Goal: Information Seeking & Learning: Compare options

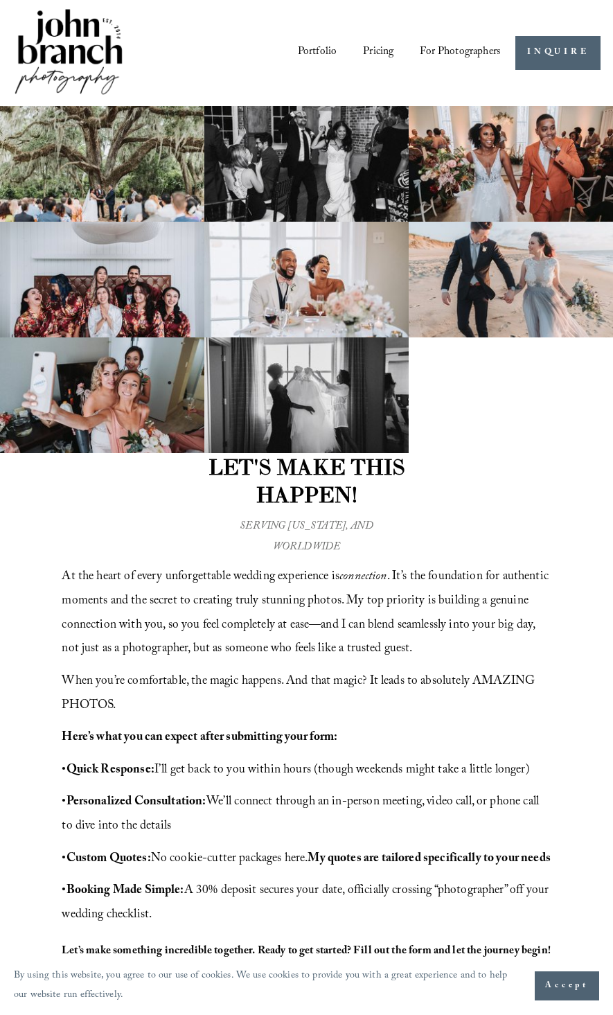
click at [456, 51] on span "For Photographers" at bounding box center [460, 52] width 80 height 21
click at [0, 0] on span "Presets" at bounding box center [0, 0] width 0 height 0
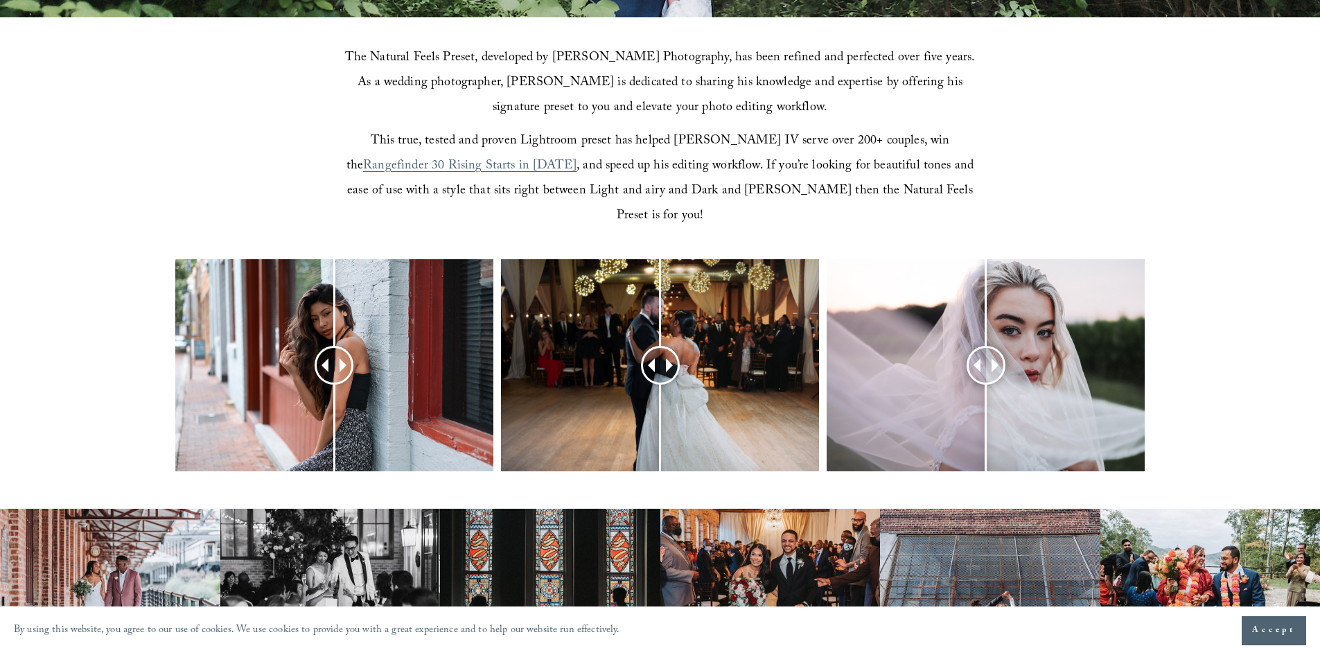
scroll to position [488, 0]
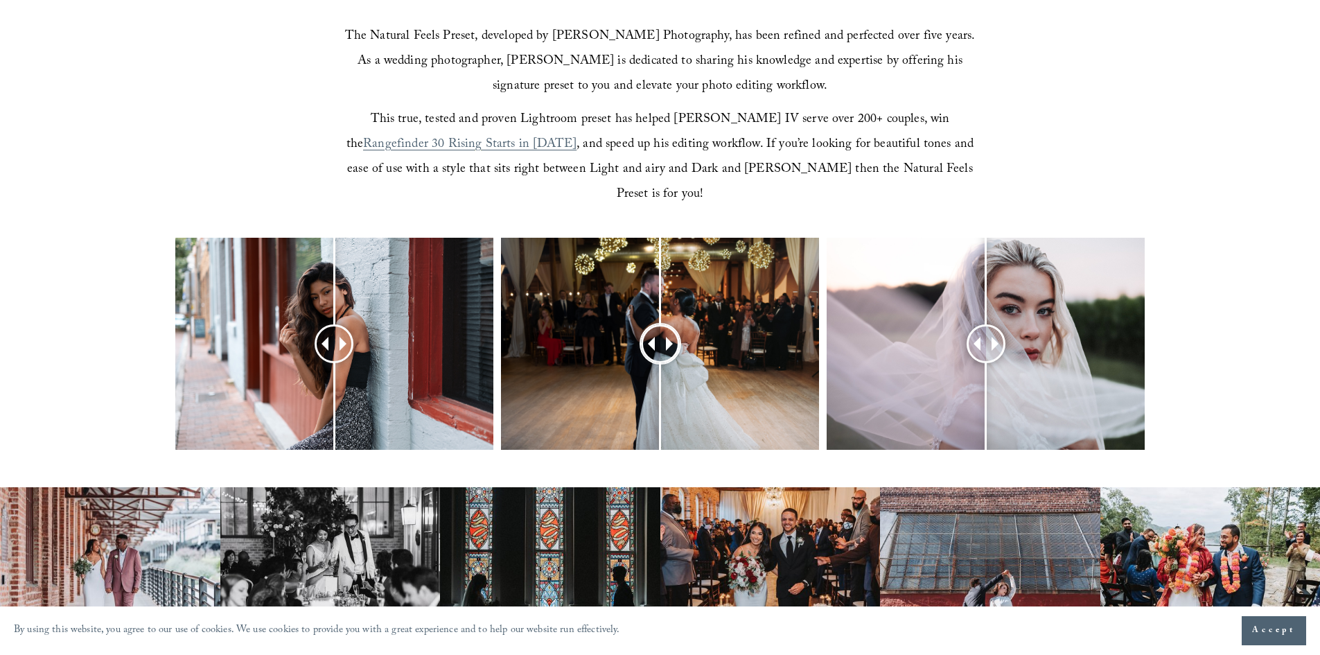
click at [667, 337] on span at bounding box center [671, 343] width 12 height 12
click at [652, 337] on span at bounding box center [648, 343] width 13 height 13
drag, startPoint x: 661, startPoint y: 281, endPoint x: 649, endPoint y: 333, distance: 53.3
click at [649, 333] on div at bounding box center [648, 343] width 39 height 39
drag, startPoint x: 976, startPoint y: 317, endPoint x: 969, endPoint y: 338, distance: 21.3
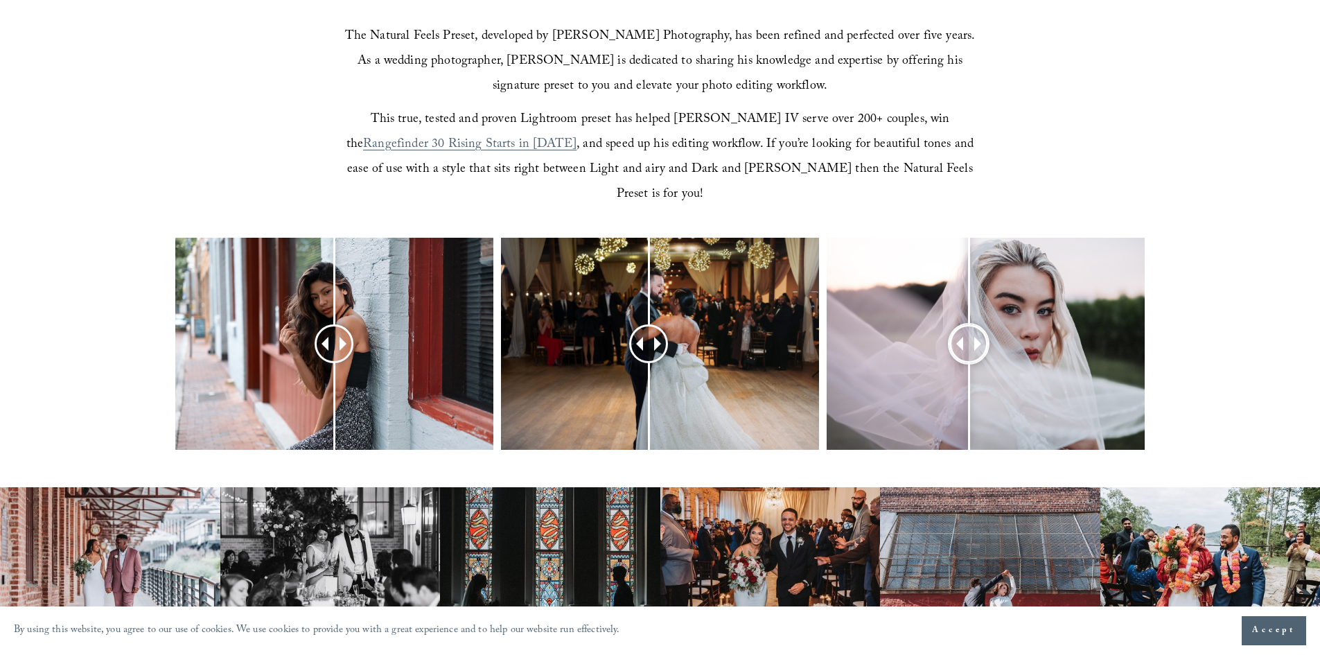
click at [969, 338] on div at bounding box center [969, 343] width 36 height 36
click at [981, 337] on span at bounding box center [982, 344] width 14 height 14
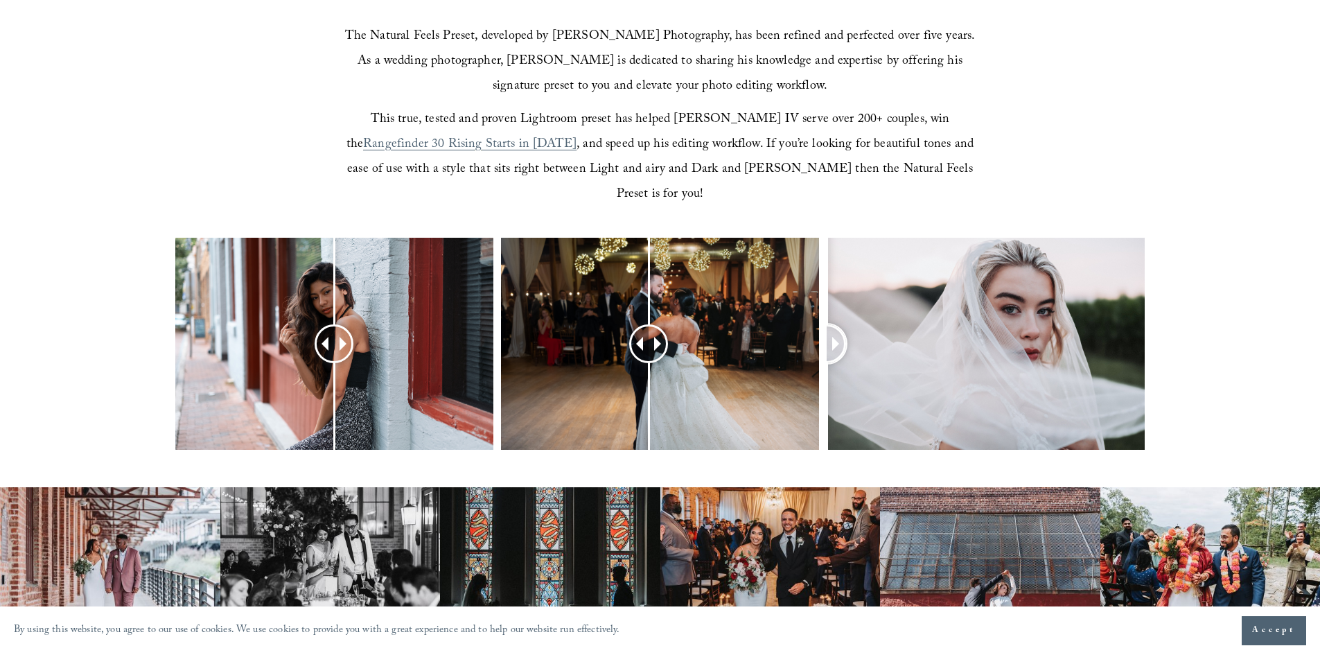
drag, startPoint x: 961, startPoint y: 314, endPoint x: 823, endPoint y: 330, distance: 138.9
click at [823, 330] on div at bounding box center [660, 362] width 1320 height 249
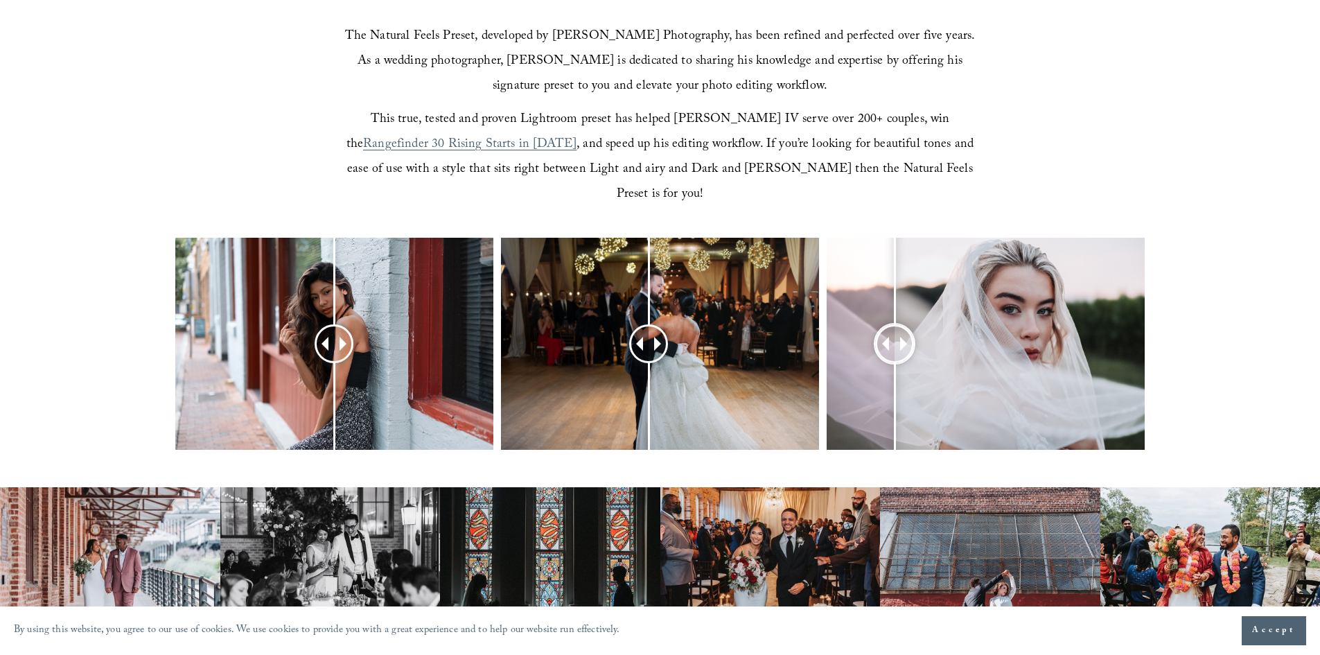
drag, startPoint x: 835, startPoint y: 317, endPoint x: 1240, endPoint y: 248, distance: 411.4
click at [898, 341] on div at bounding box center [894, 343] width 37 height 37
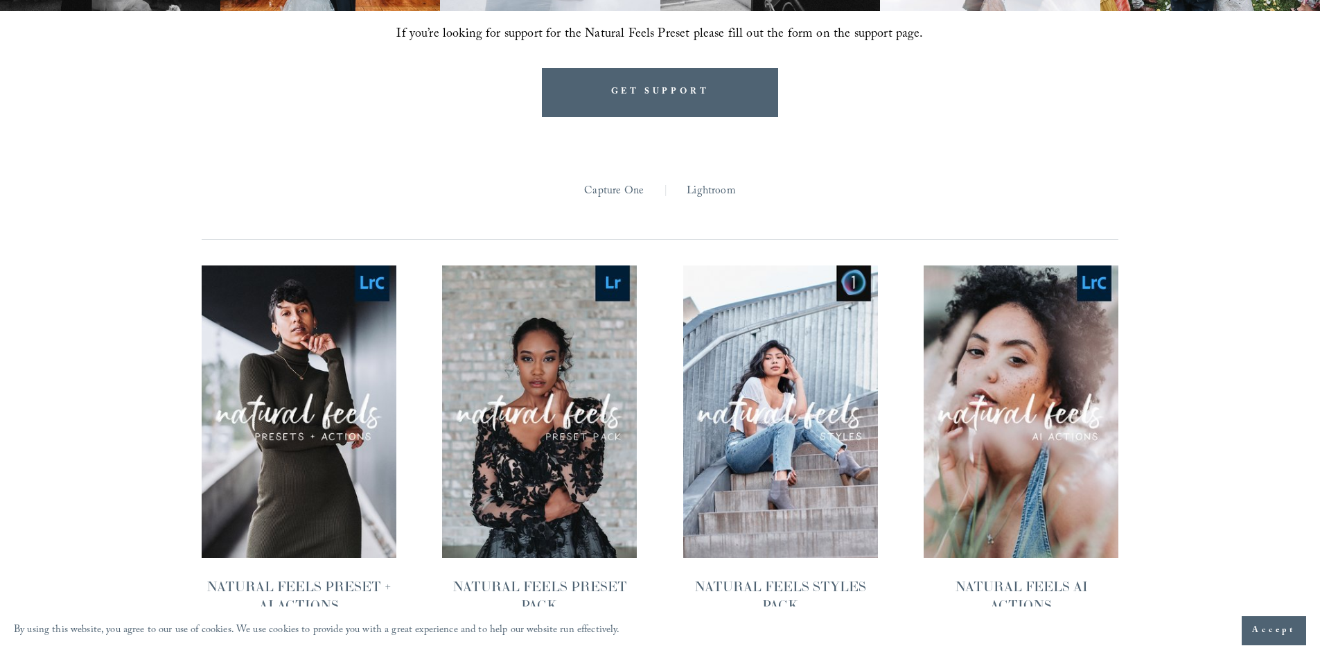
scroll to position [1298, 0]
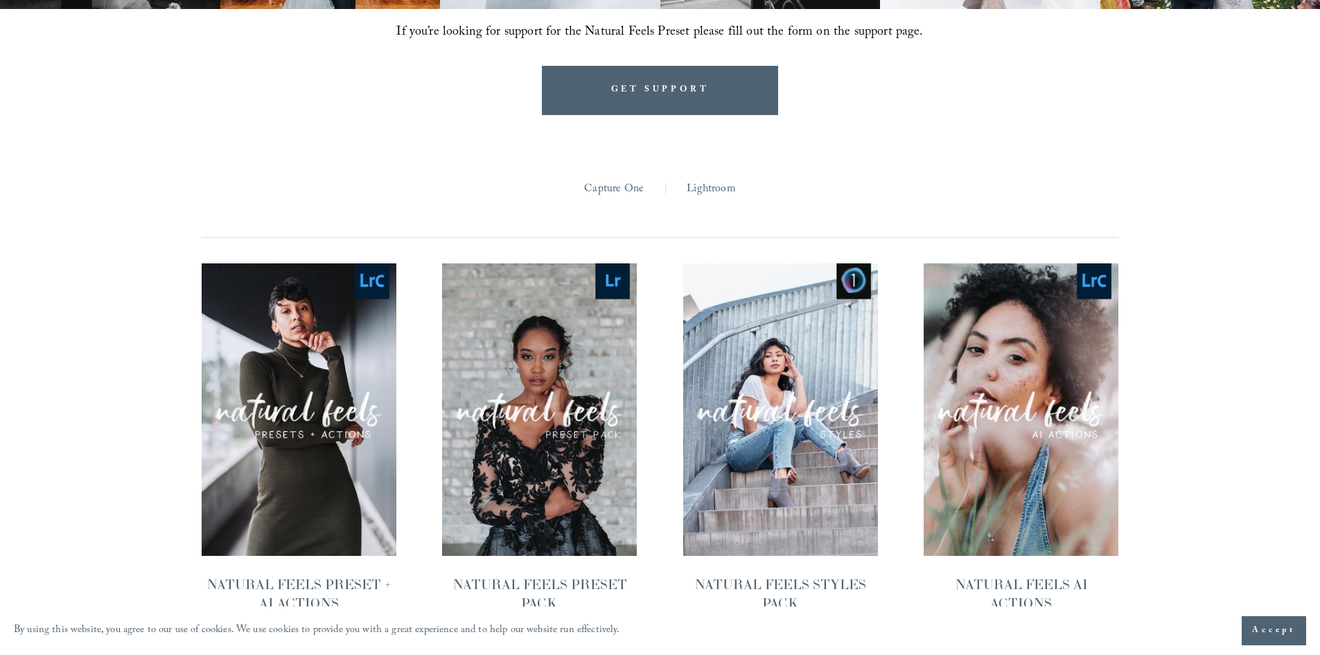
click at [605, 455] on link "Quick View NATURAL FEELS PRESET PACK $25.00" at bounding box center [539, 444] width 195 height 362
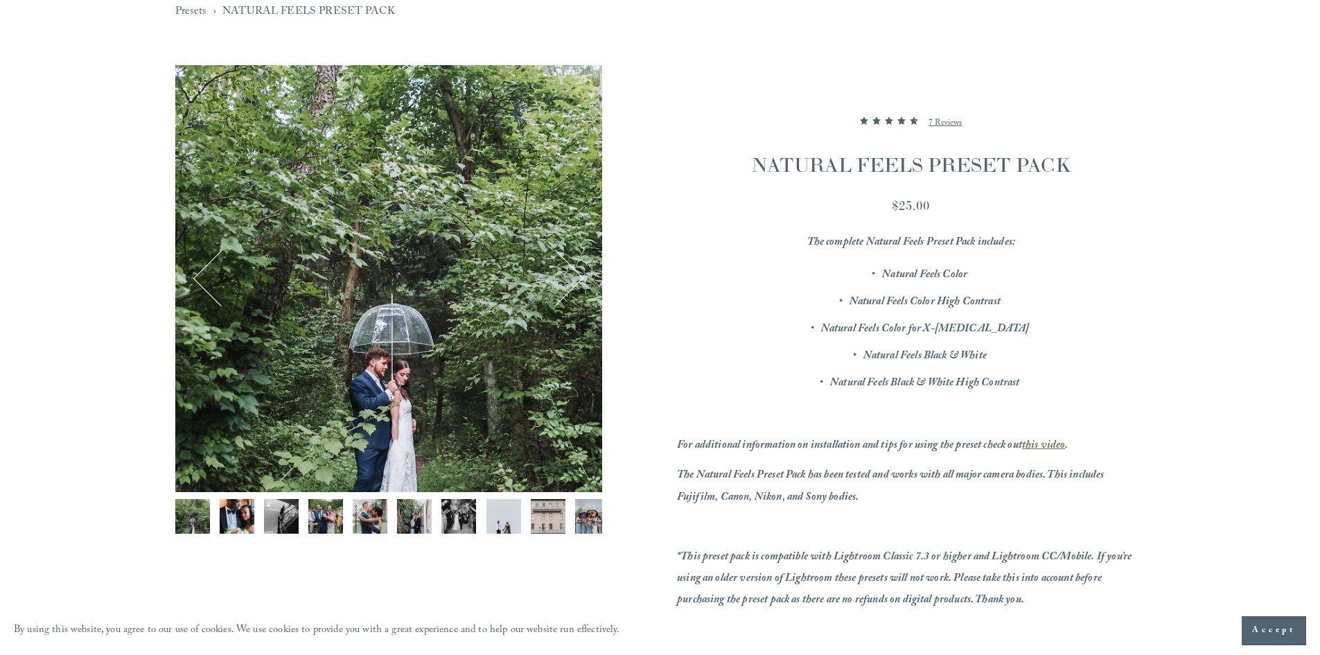
scroll to position [155, 0]
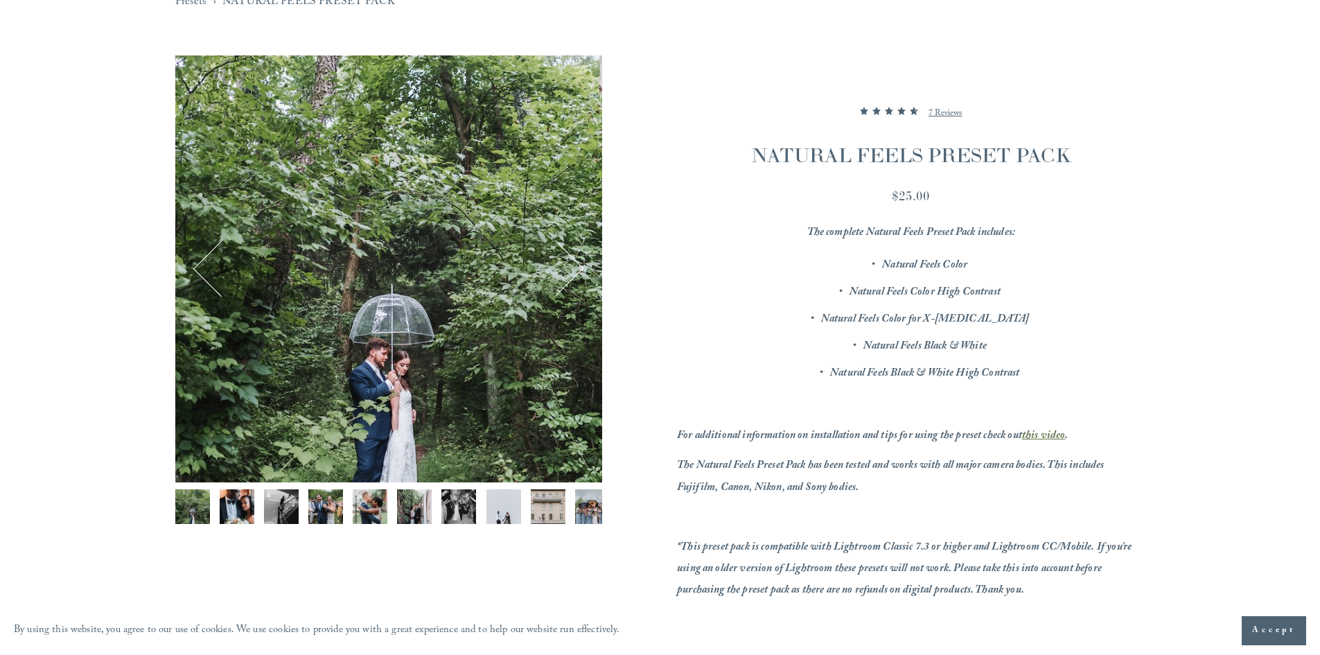
click at [466, 516] on img "Image 7 of 12" at bounding box center [459, 506] width 35 height 35
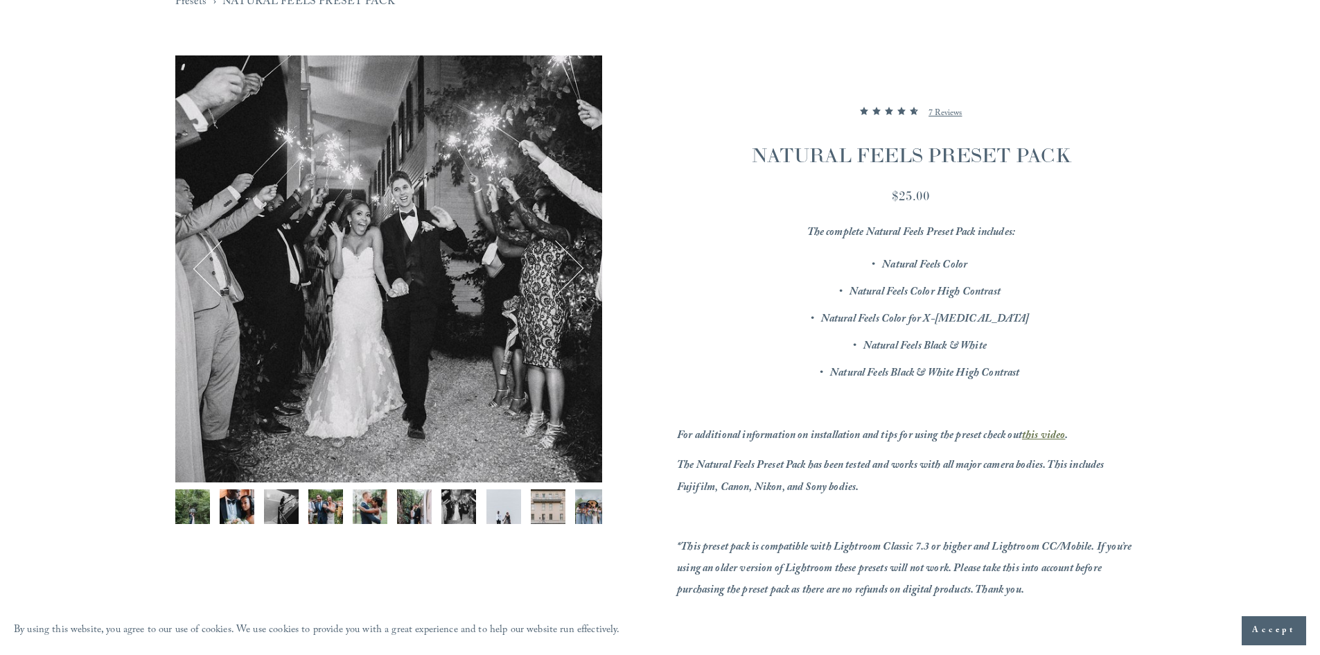
click at [498, 507] on img "Image 8 of 12" at bounding box center [504, 506] width 35 height 35
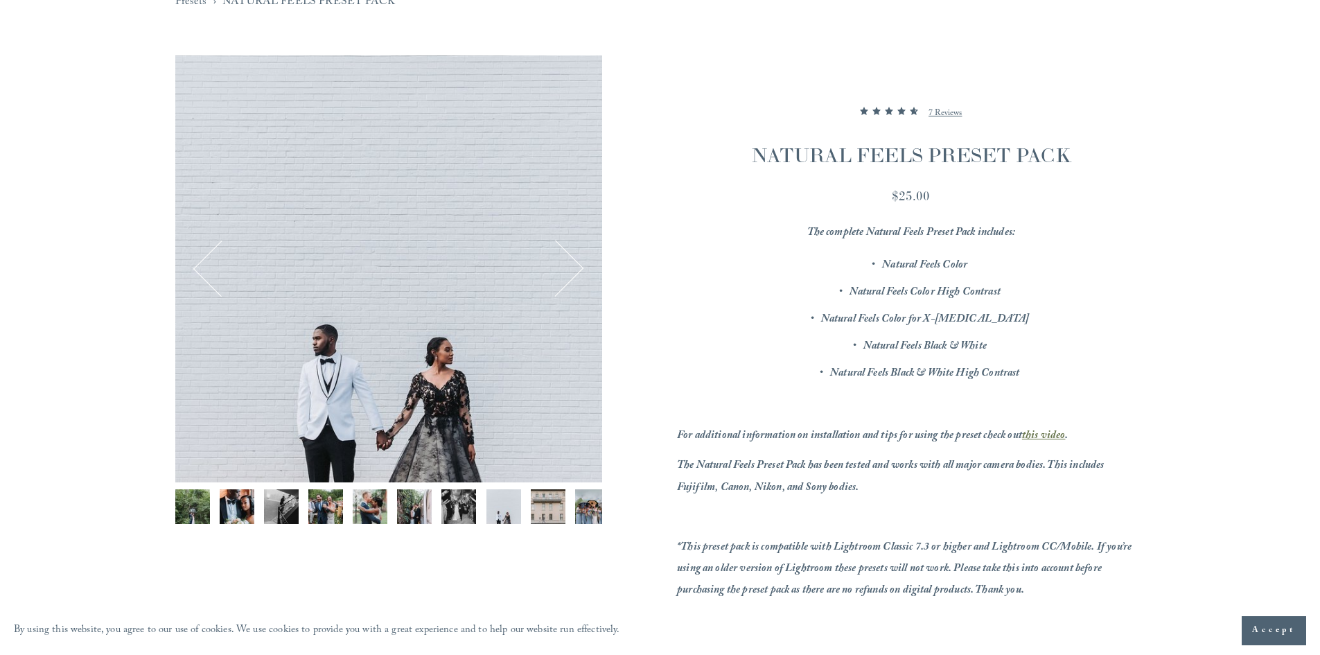
click at [543, 505] on img "Image 9 of 12" at bounding box center [548, 506] width 35 height 35
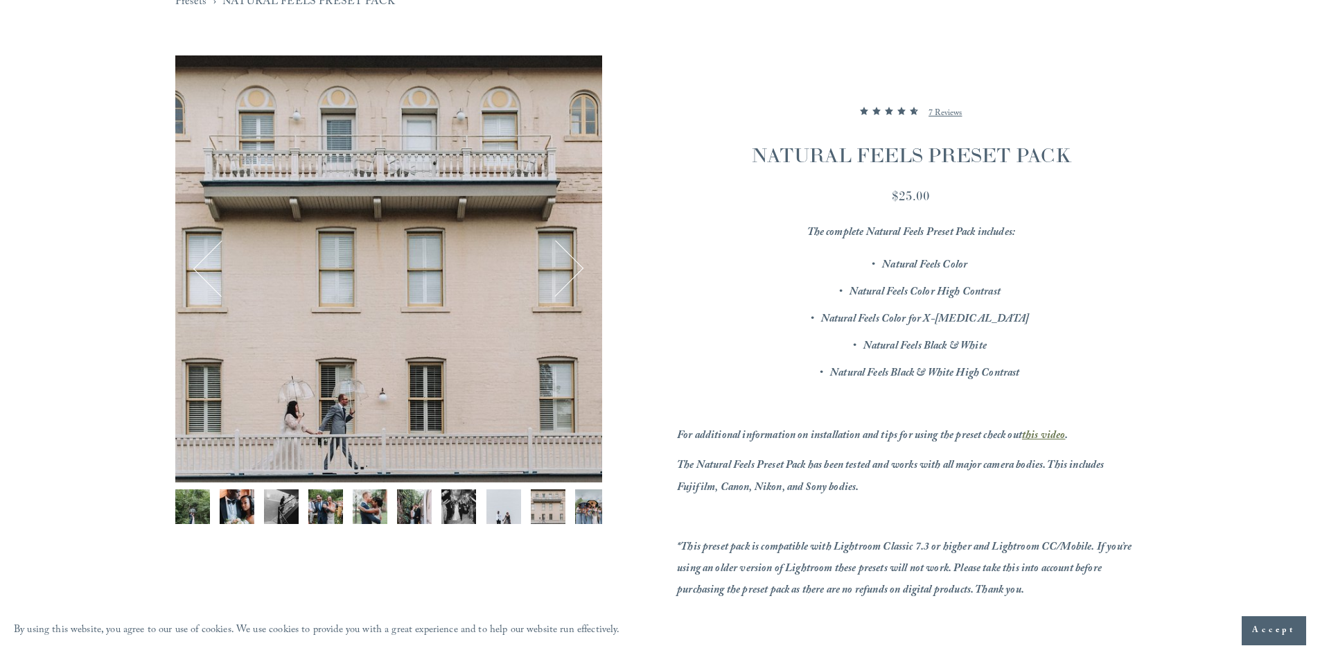
click at [579, 507] on img "Image 10 of 12" at bounding box center [592, 506] width 35 height 35
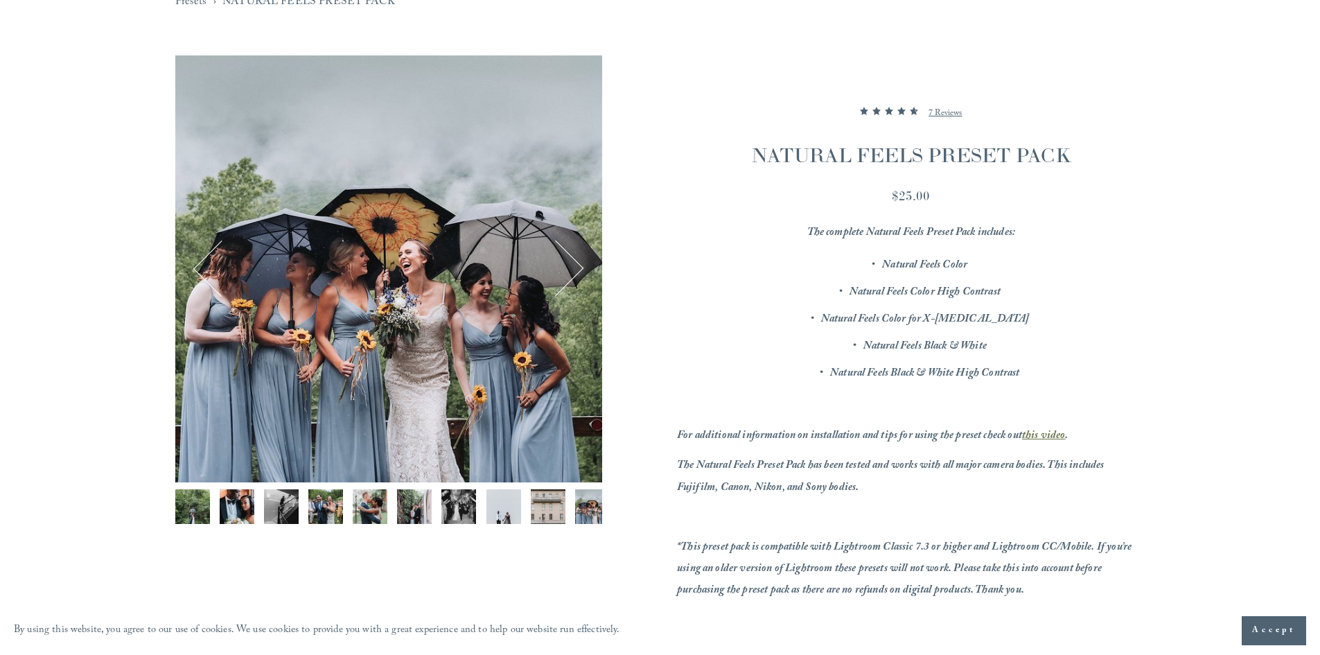
click at [954, 114] on p "7 Reviews" at bounding box center [945, 113] width 33 height 17
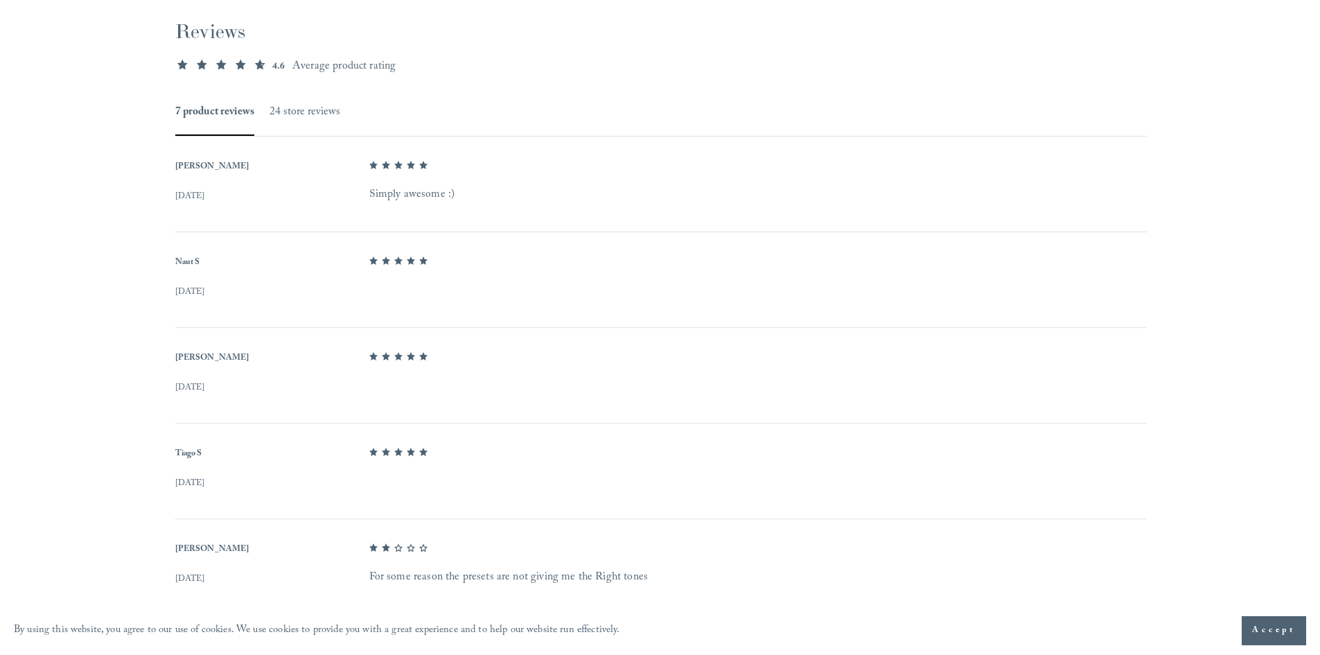
scroll to position [848, 0]
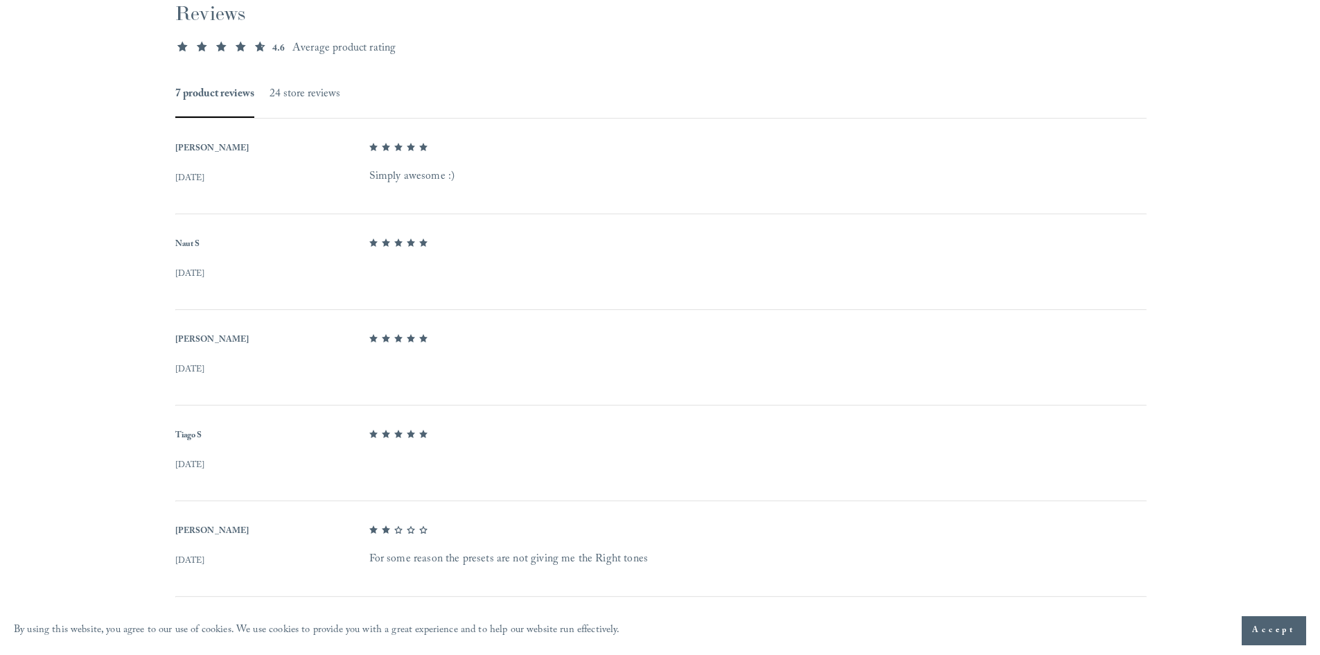
click at [931, 284] on div "Reviewer Name Naut S Review Date Sep 30, 2024 Star Rating 5 out of 5 stars" at bounding box center [660, 259] width 970 height 69
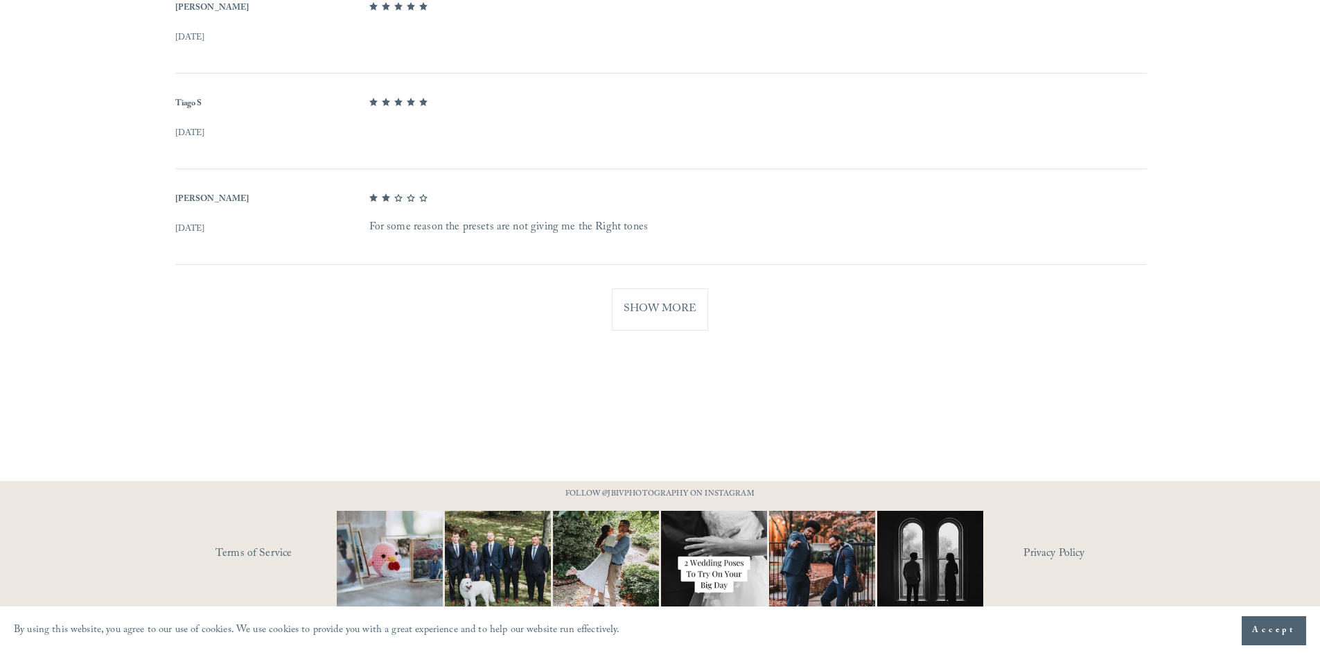
scroll to position [1196, 0]
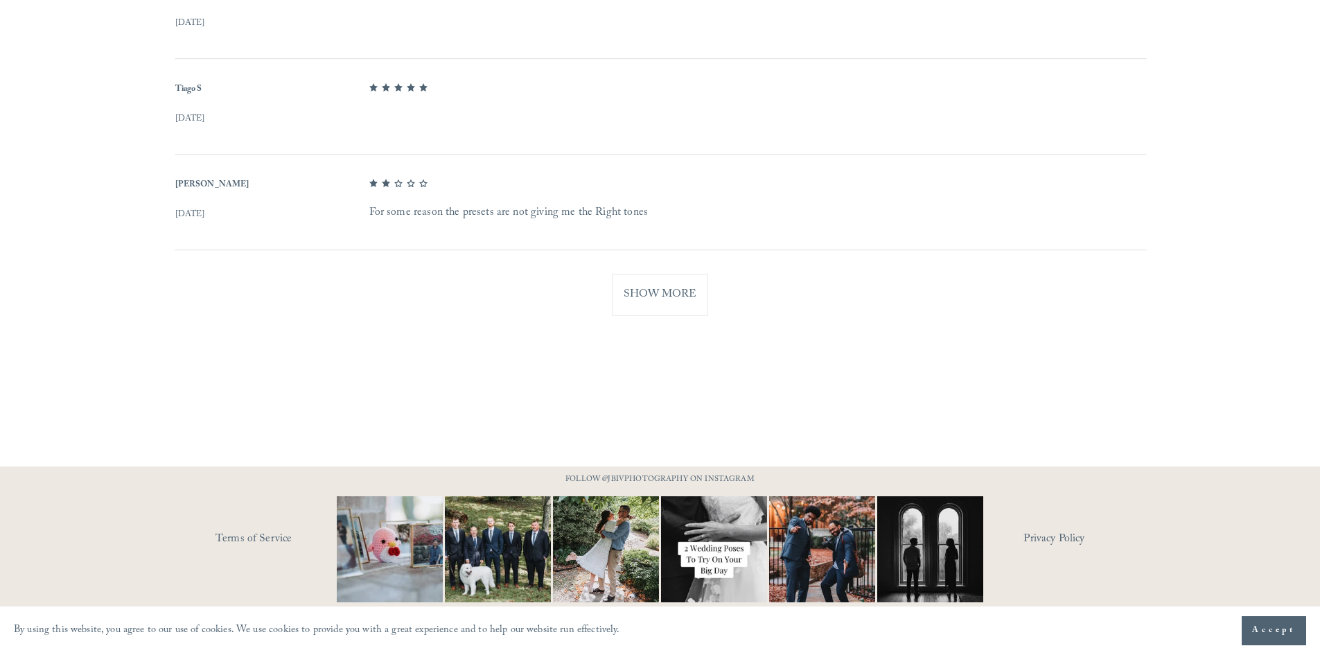
click at [694, 299] on button "Show More" at bounding box center [660, 295] width 96 height 42
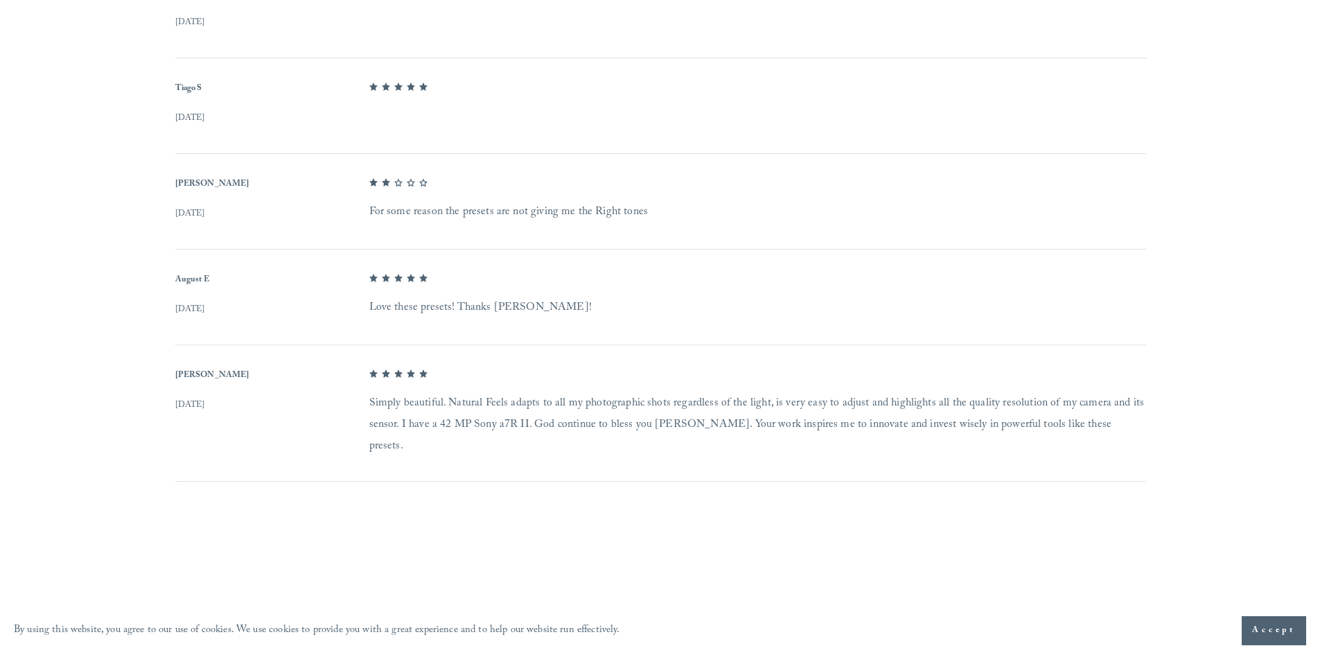
click at [694, 299] on dd "Love these presets! Thanks John!" at bounding box center [757, 307] width 776 height 21
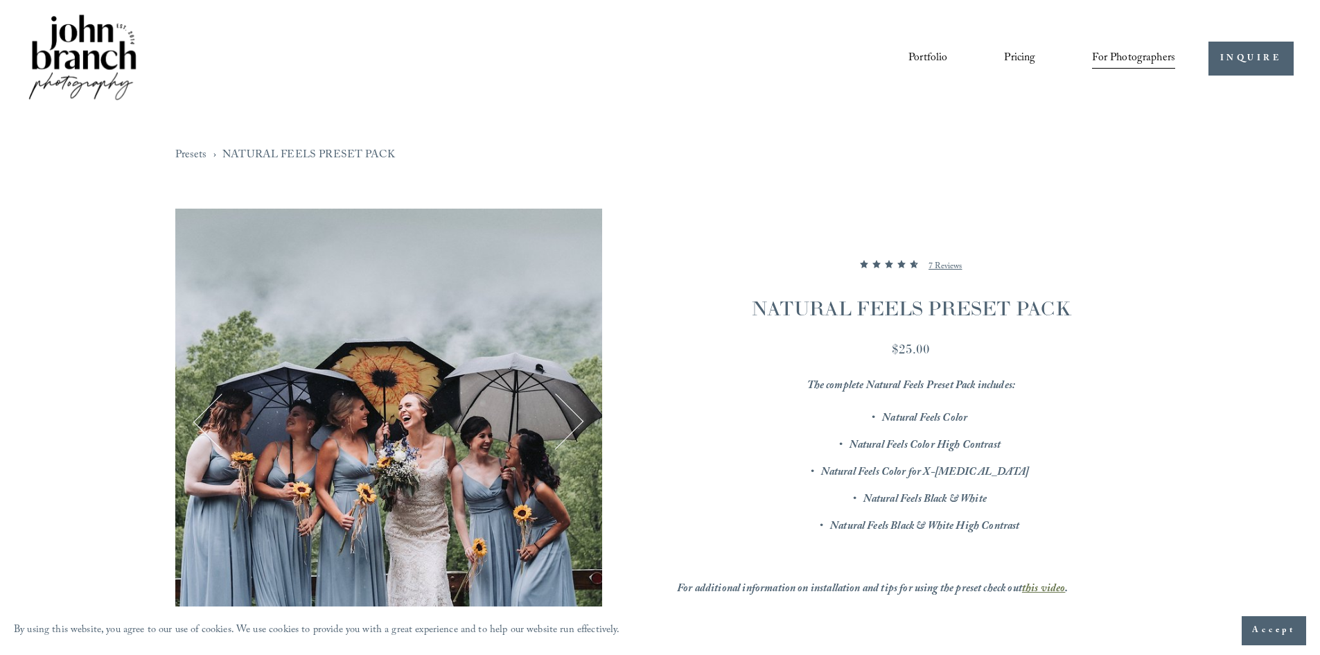
scroll to position [0, 0]
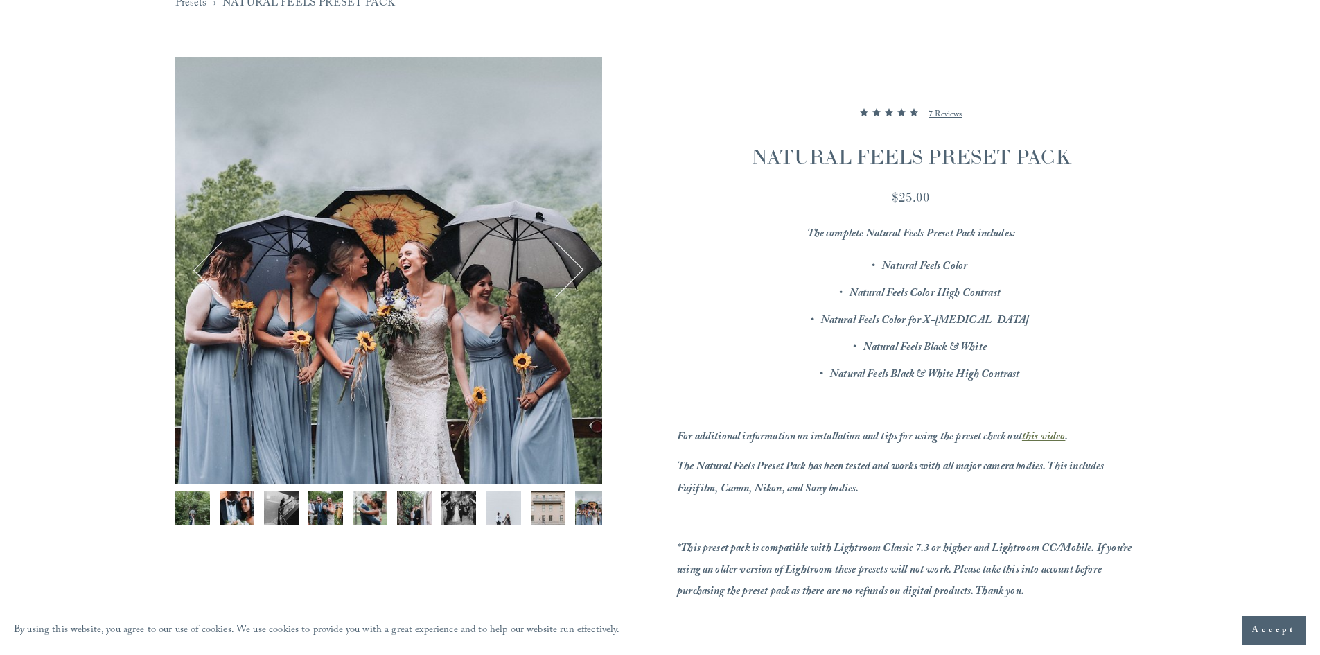
scroll to position [155, 0]
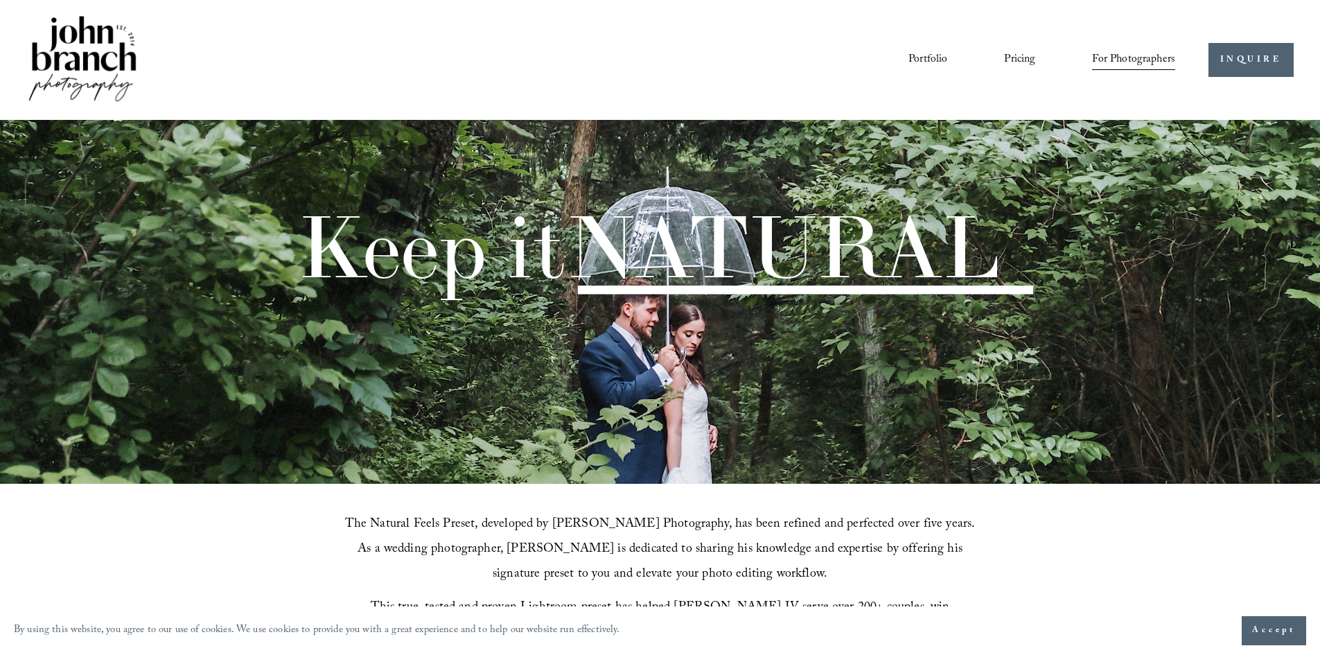
scroll to position [1298, 0]
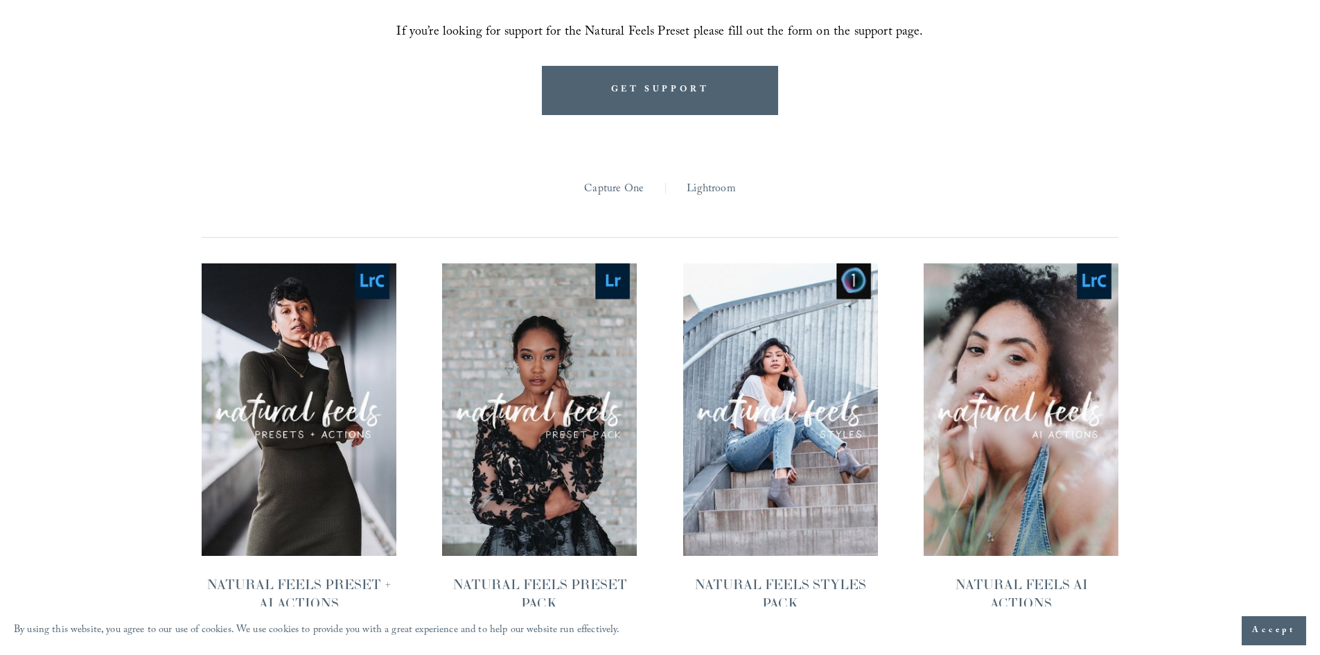
click at [754, 420] on link "Quick View NATURAL FEELS STYLES PACK $25.00" at bounding box center [780, 444] width 195 height 362
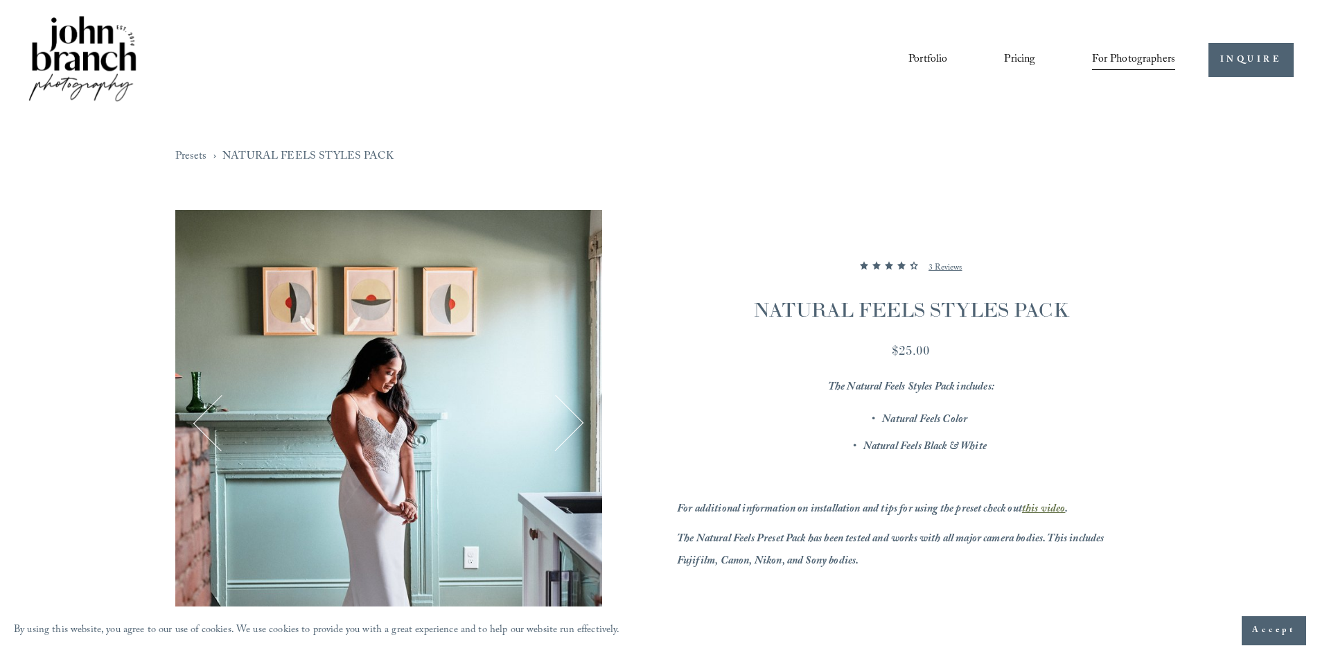
click at [948, 265] on p "3 Reviews" at bounding box center [945, 268] width 33 height 17
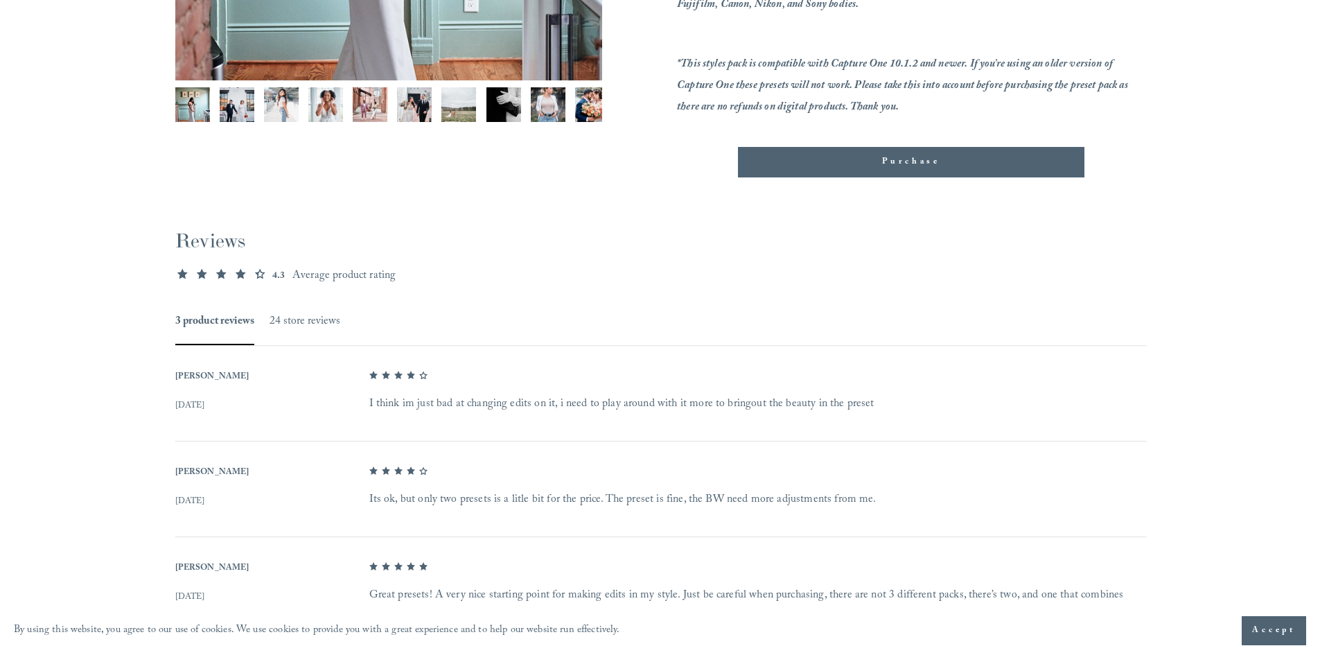
scroll to position [794, 0]
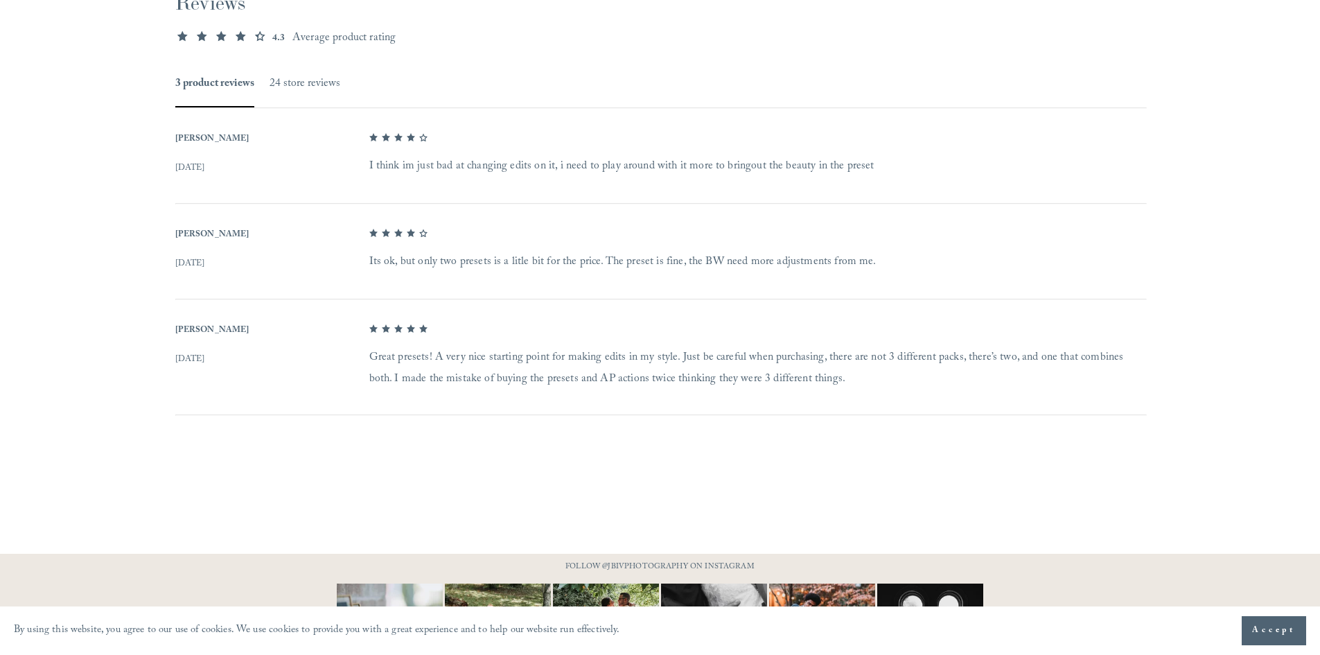
click at [953, 273] on dd "Its ok, but only two presets is a litle bit for the price. The preset is fine, …" at bounding box center [757, 262] width 776 height 21
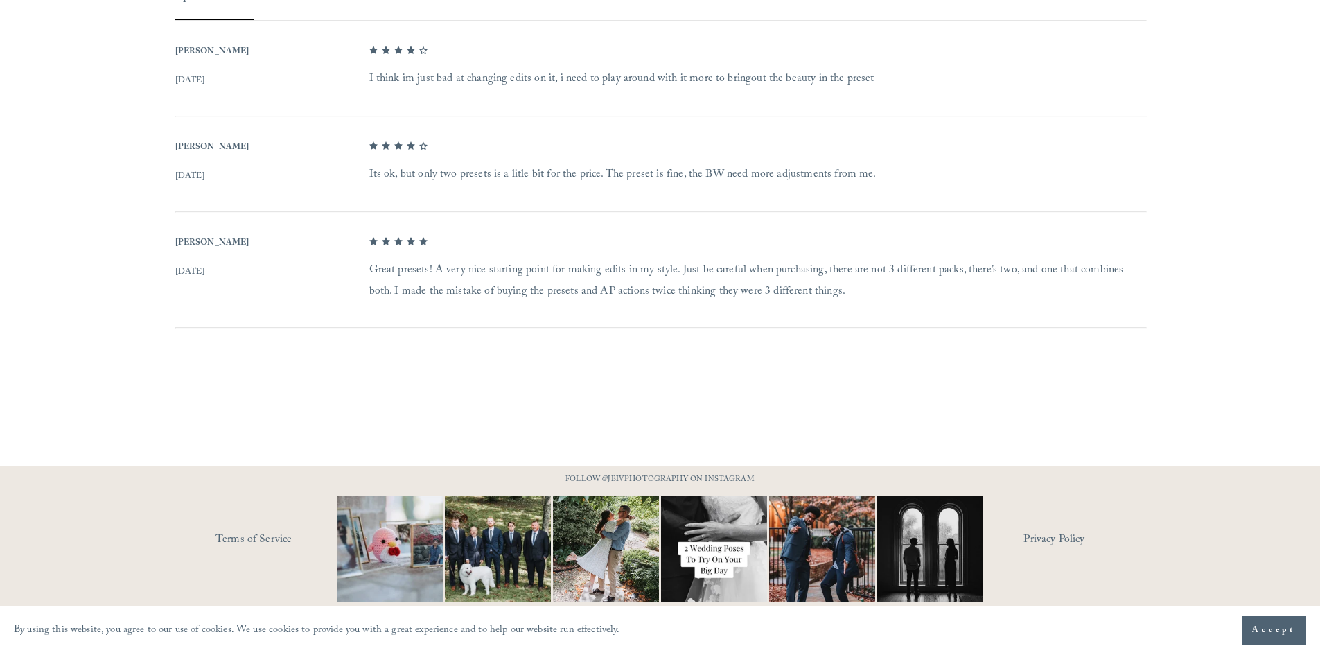
scroll to position [893, 0]
click at [832, 539] on img at bounding box center [821, 549] width 141 height 106
